Goal: Complete Application Form: Complete application form

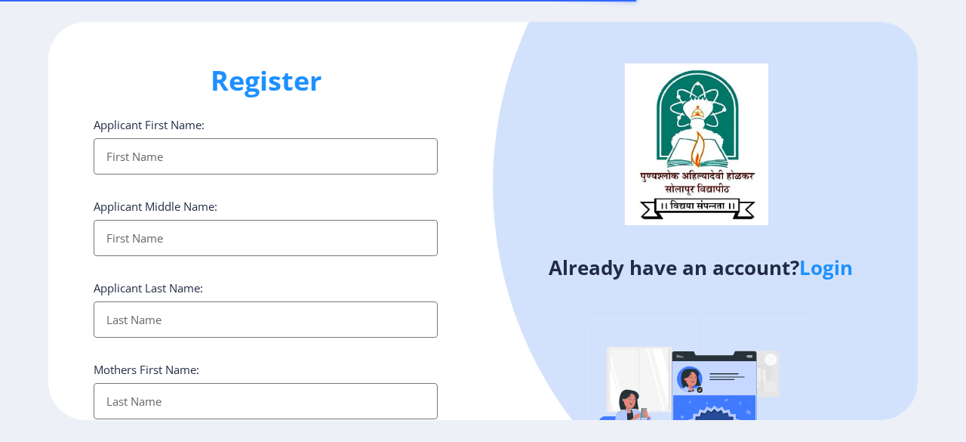
select select
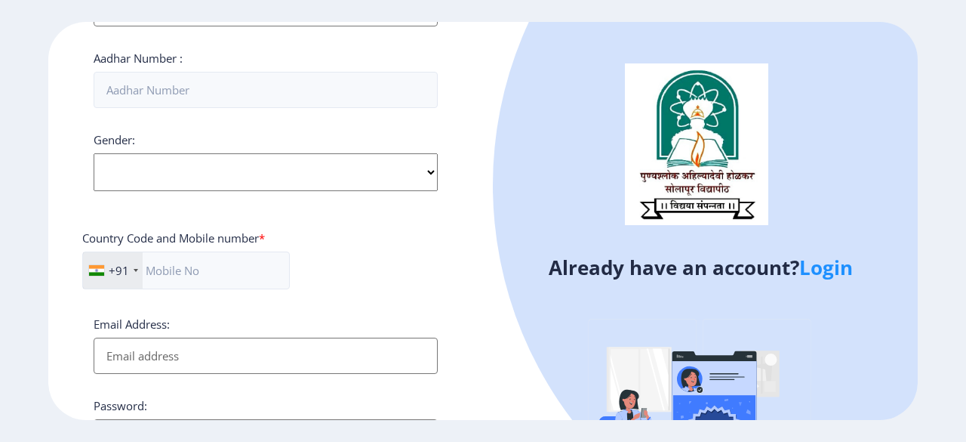
scroll to position [649, 0]
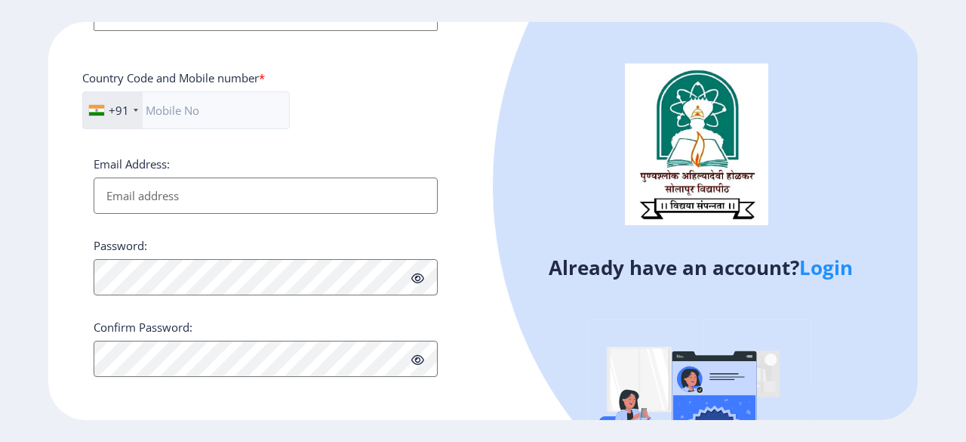
click at [823, 266] on link "Login" at bounding box center [826, 267] width 54 height 27
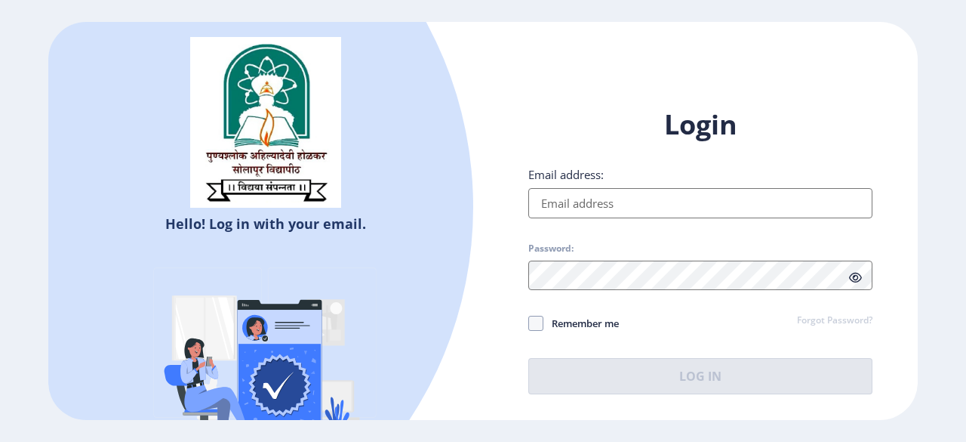
click at [630, 193] on input "Email address:" at bounding box center [700, 203] width 344 height 30
type input "[EMAIL_ADDRESS][DOMAIN_NAME]"
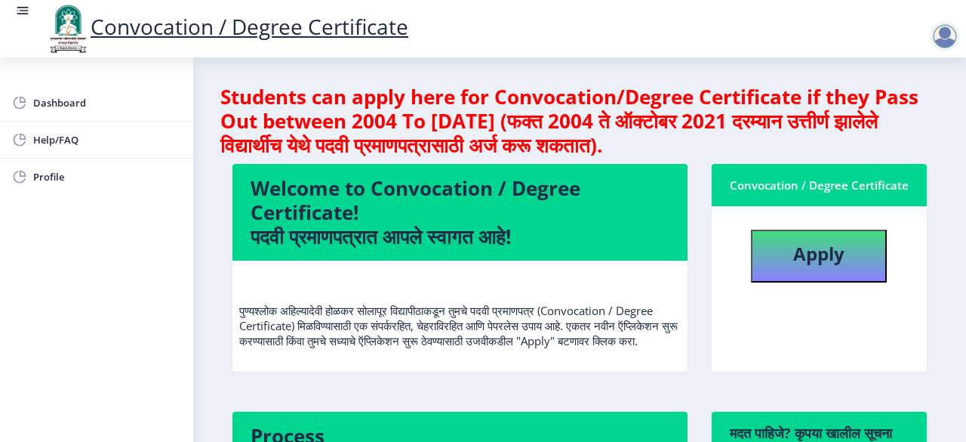
click at [939, 32] on div at bounding box center [945, 36] width 30 height 30
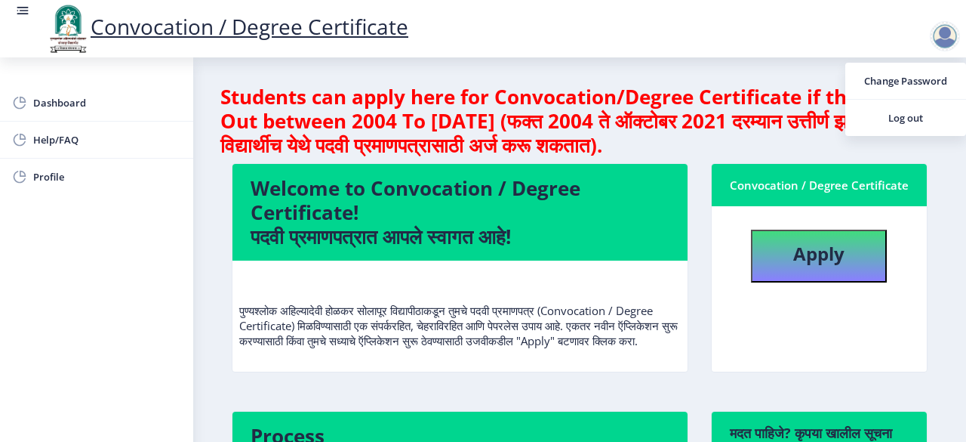
click at [477, 49] on div "Convocation / Degree Certificate" at bounding box center [498, 28] width 966 height 51
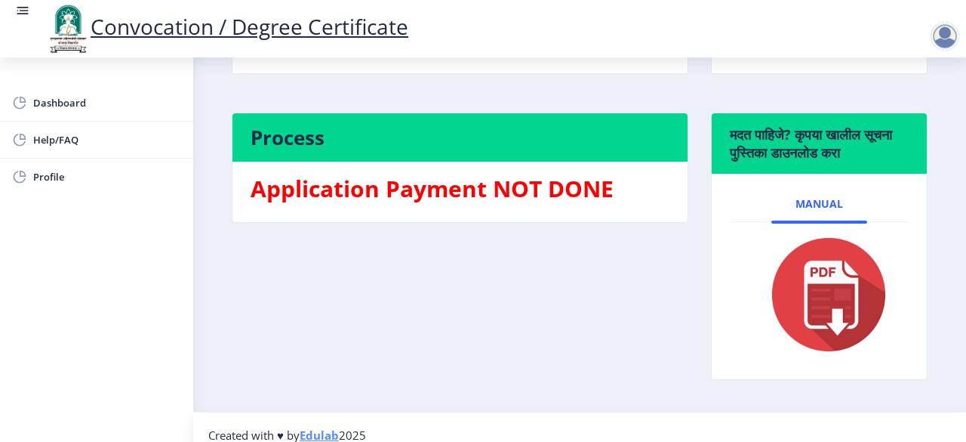
scroll to position [328, 0]
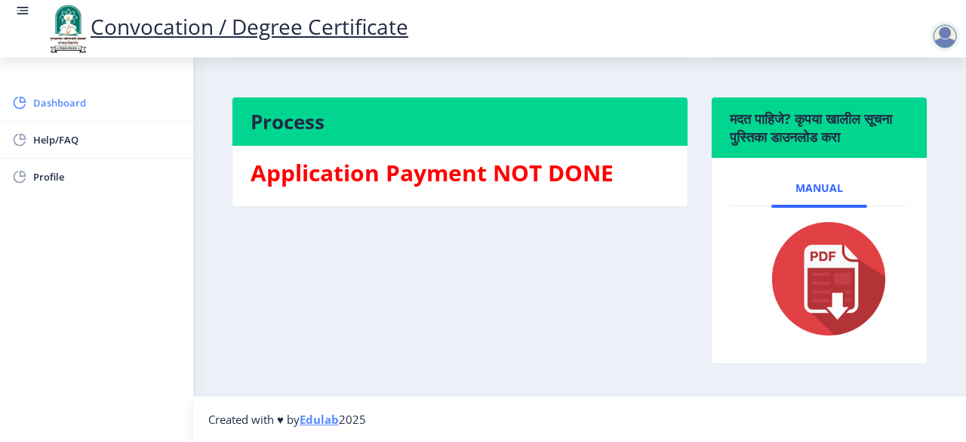
click at [61, 105] on span "Dashboard" at bounding box center [107, 103] width 148 height 18
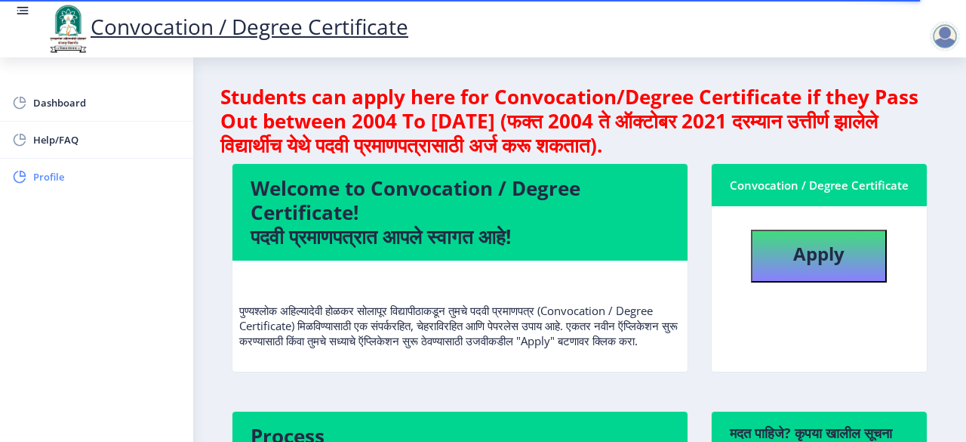
click at [54, 178] on span "Profile" at bounding box center [107, 177] width 148 height 18
select select
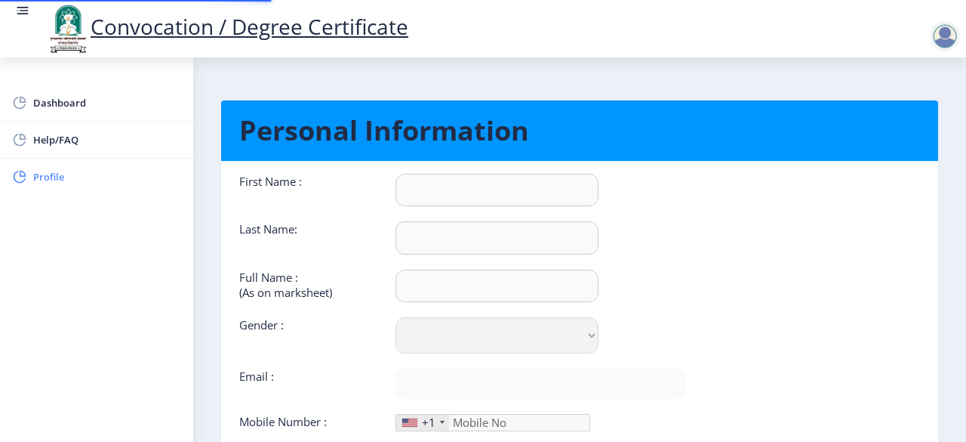
type input "[PERSON_NAME]"
type input "gaikwad"
type input "gaikwad [PERSON_NAME]"
select select "[DEMOGRAPHIC_DATA]"
type input "[EMAIL_ADDRESS][DOMAIN_NAME]"
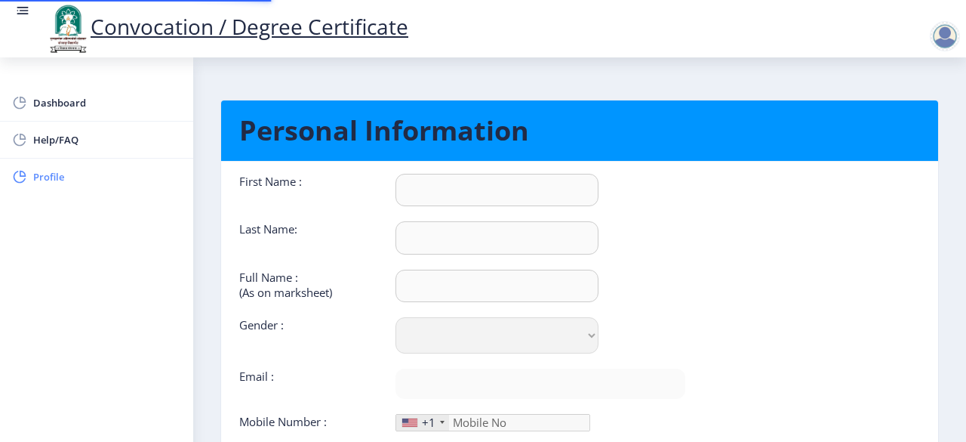
type input "8600366285"
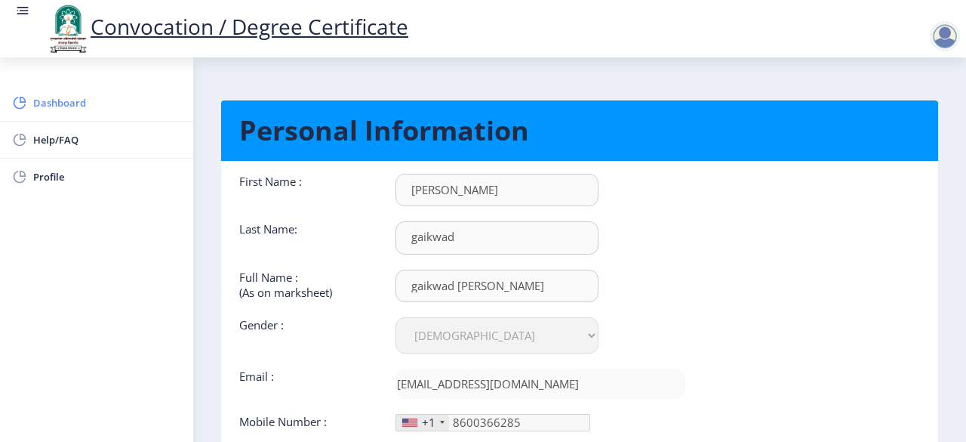
click at [68, 103] on span "Dashboard" at bounding box center [107, 103] width 148 height 18
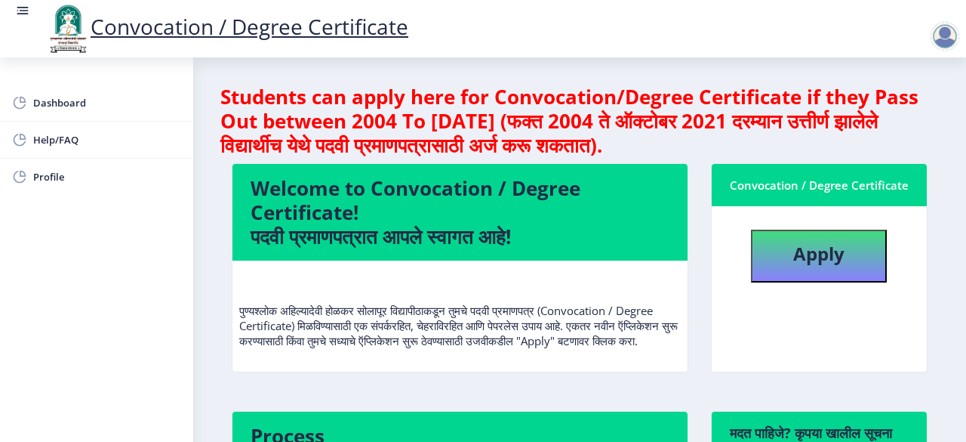
click at [20, 11] on rect at bounding box center [24, 11] width 9 height 2
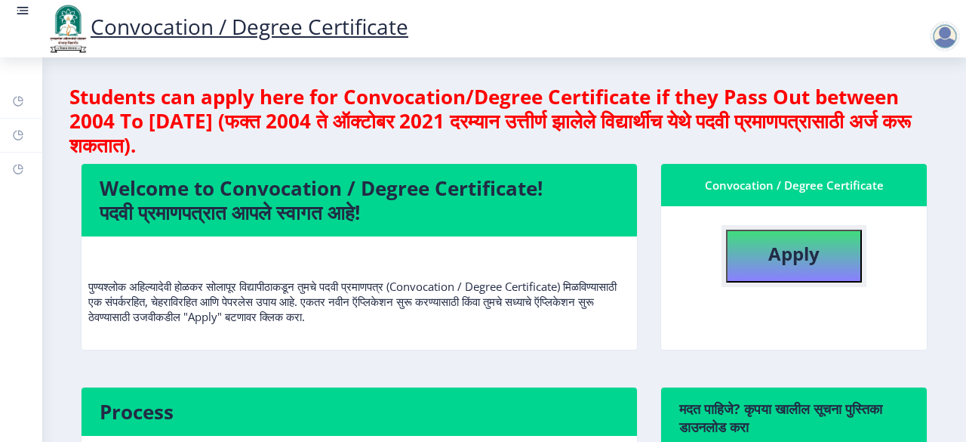
click at [796, 251] on b "Apply" at bounding box center [793, 253] width 51 height 25
select select
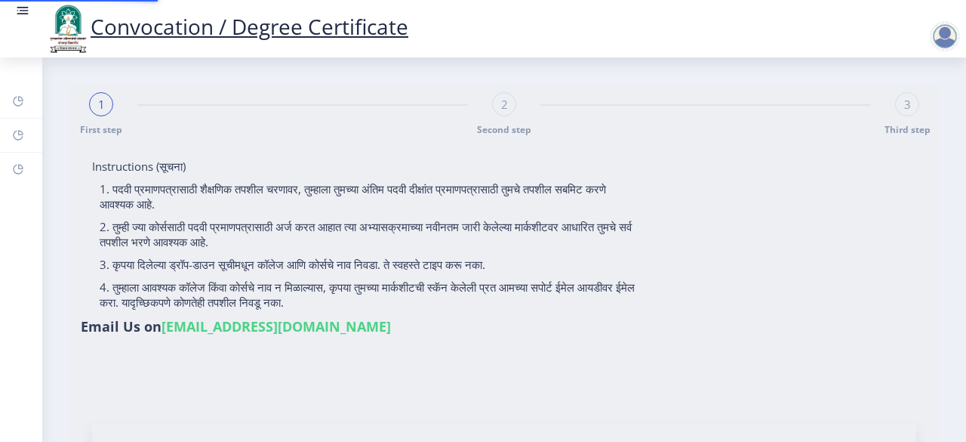
type input "gaikwad [PERSON_NAME]"
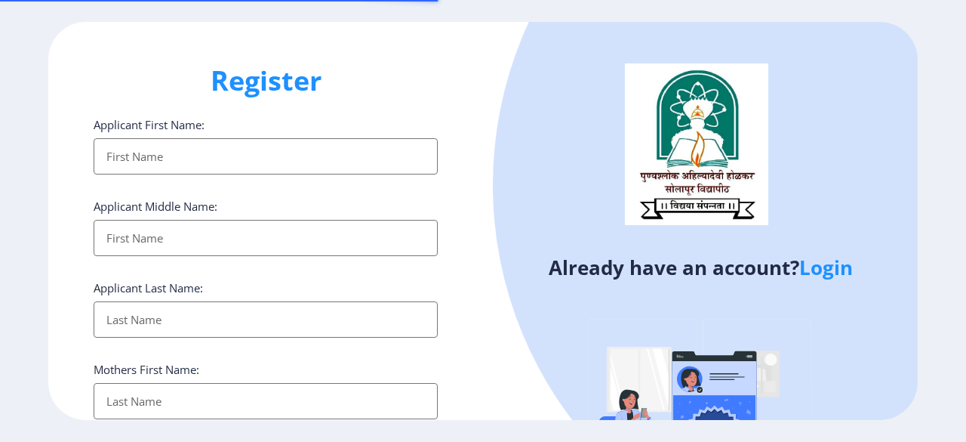
select select
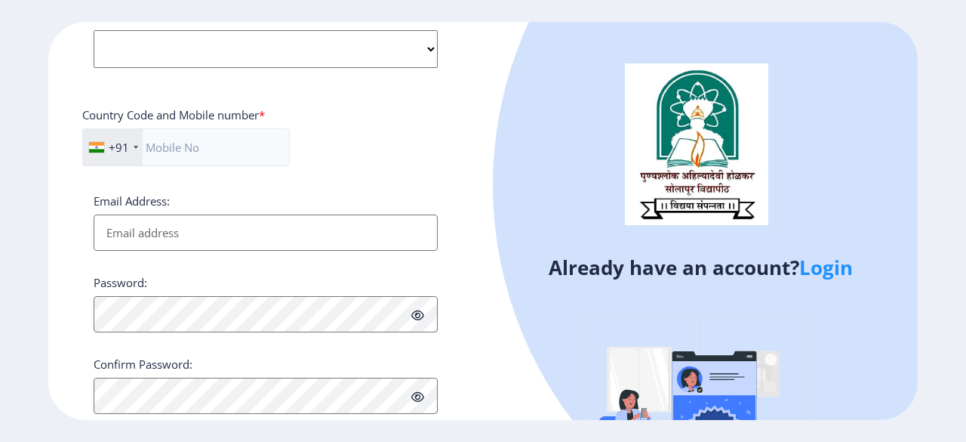
scroll to position [613, 0]
click at [829, 263] on link "Login" at bounding box center [826, 267] width 54 height 27
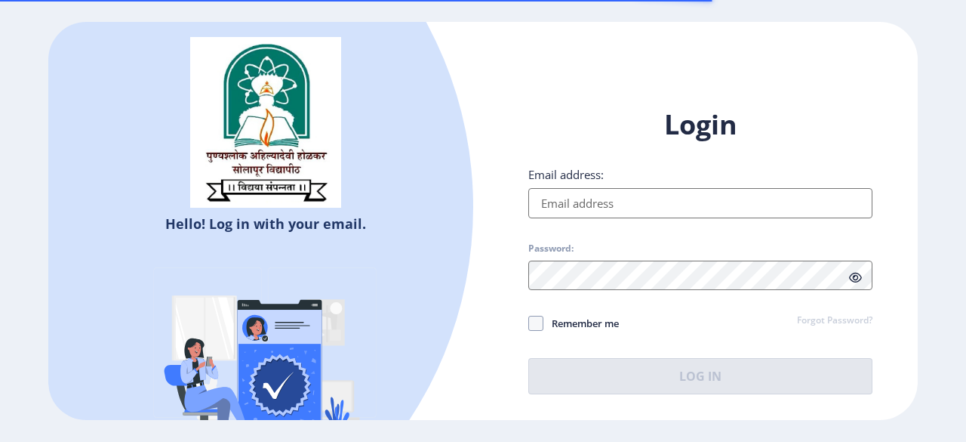
click at [632, 194] on input "Email address:" at bounding box center [700, 203] width 344 height 30
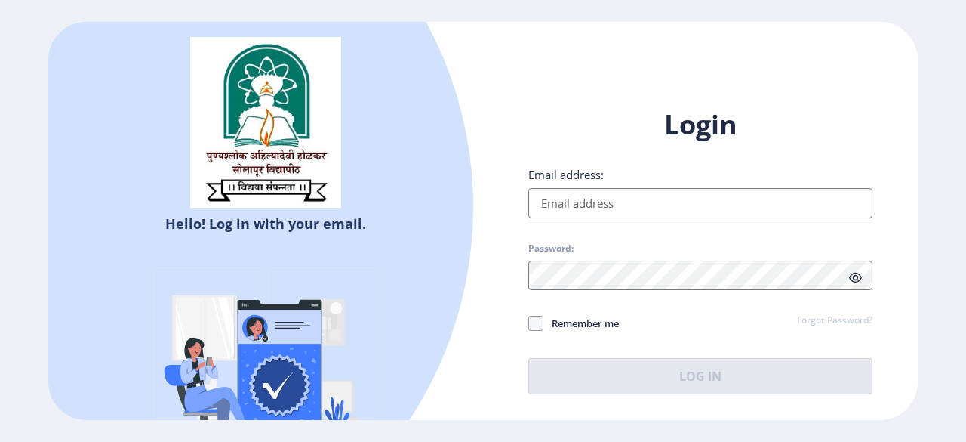
type input "[EMAIL_ADDRESS][DOMAIN_NAME]"
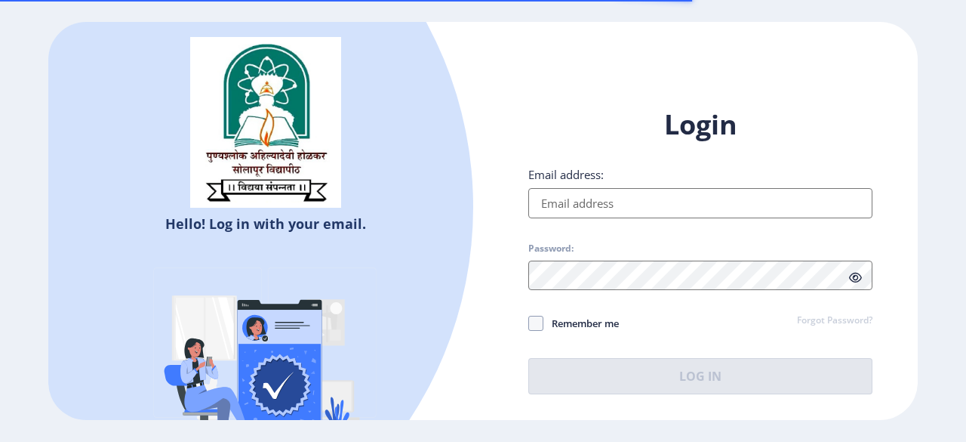
select select
